Goal: Task Accomplishment & Management: Manage account settings

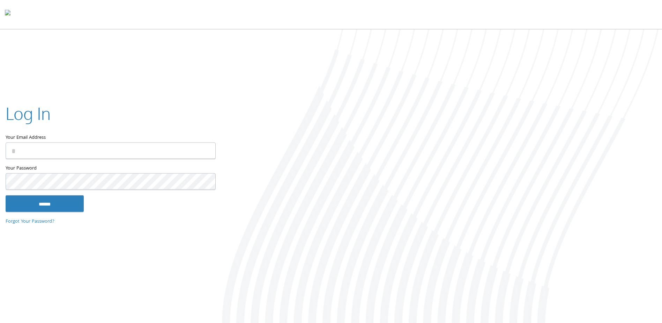
type input "**********"
click at [45, 206] on input "******" at bounding box center [45, 203] width 78 height 17
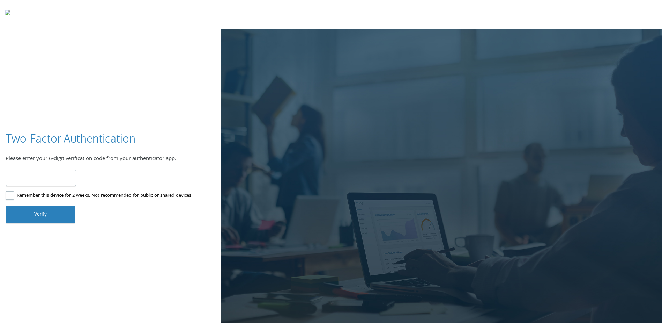
click at [37, 176] on input "number" at bounding box center [41, 177] width 71 height 16
type input "******"
